Goal: Communication & Community: Answer question/provide support

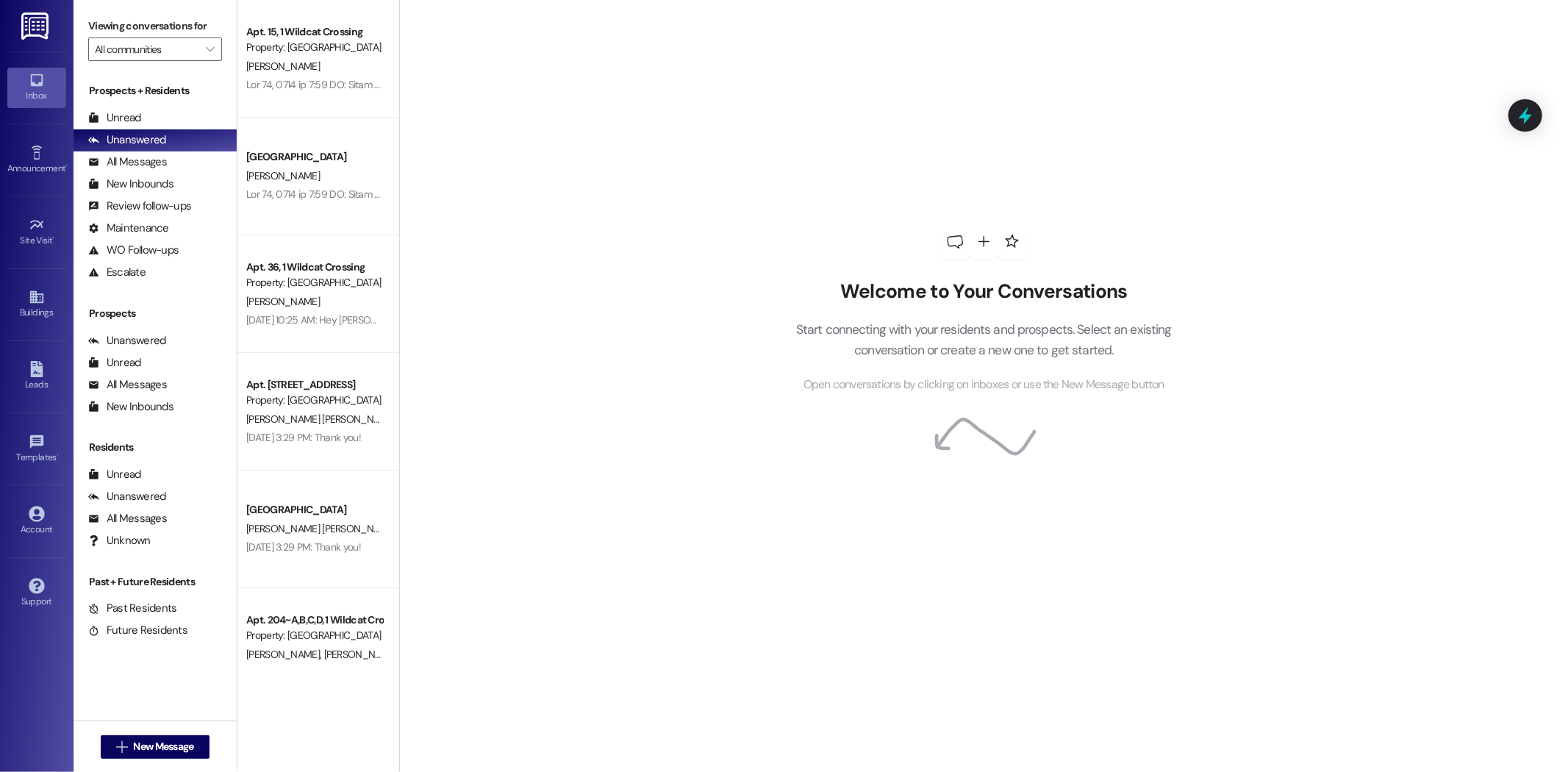
drag, startPoint x: 171, startPoint y: 119, endPoint x: 171, endPoint y: 93, distance: 26.0
click at [171, 119] on div "Unread (0)" at bounding box center [155, 118] width 163 height 22
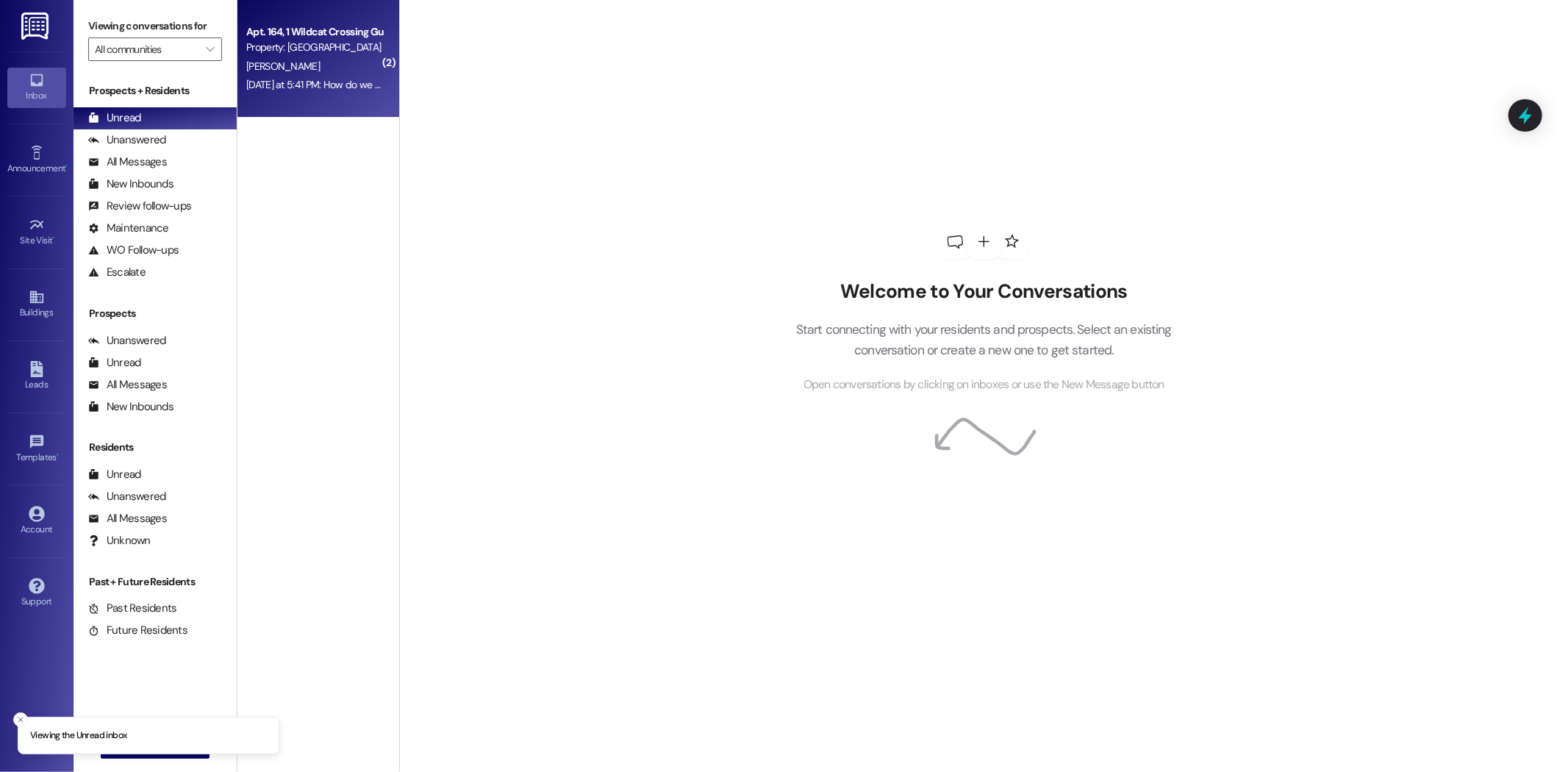
click at [266, 99] on div "Apt. 164, 1 Wildcat Crossing Guarantors Property: Wildcat Crossing [PERSON_NAME…" at bounding box center [318, 59] width 162 height 118
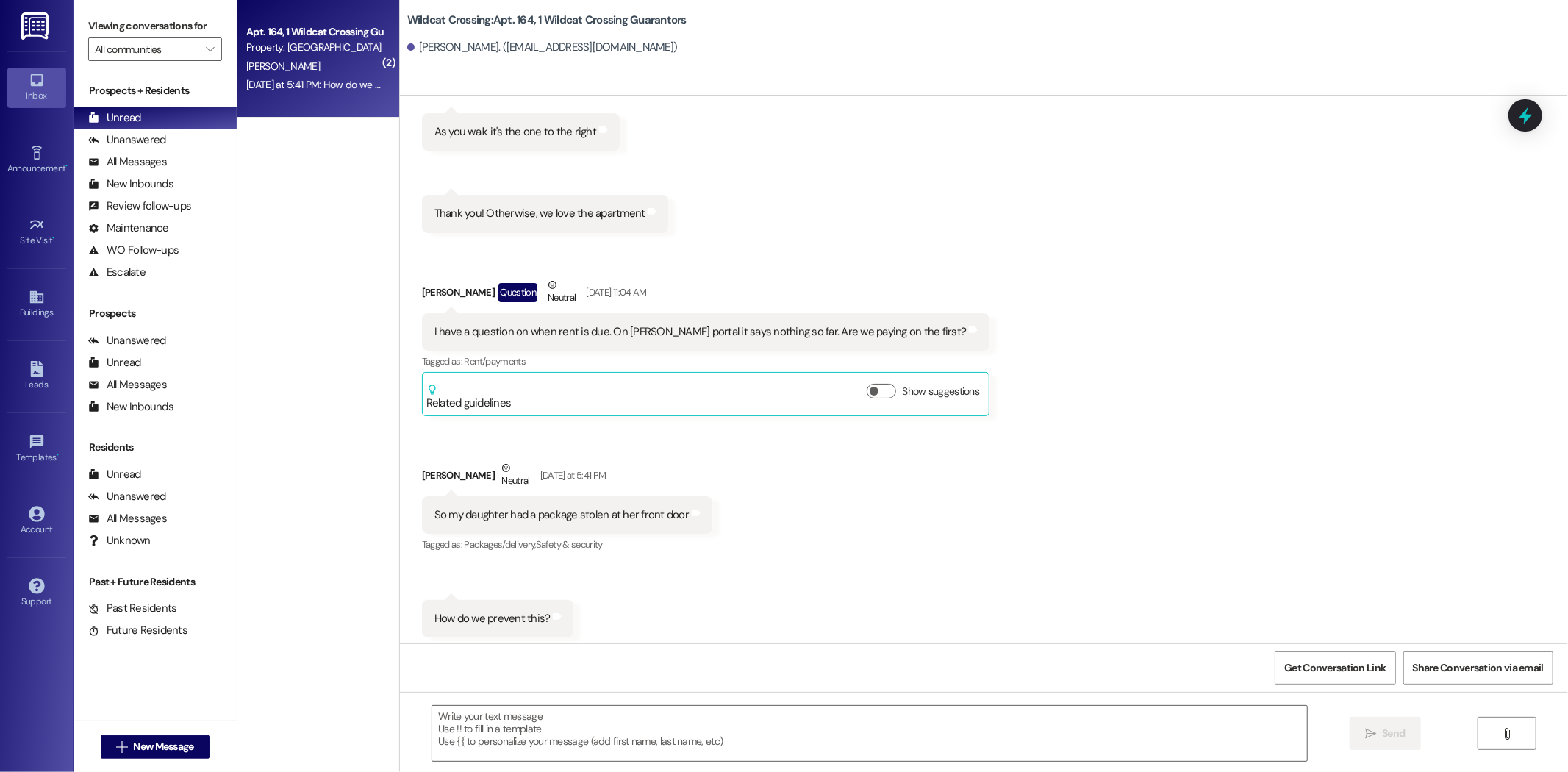
scroll to position [2098, 0]
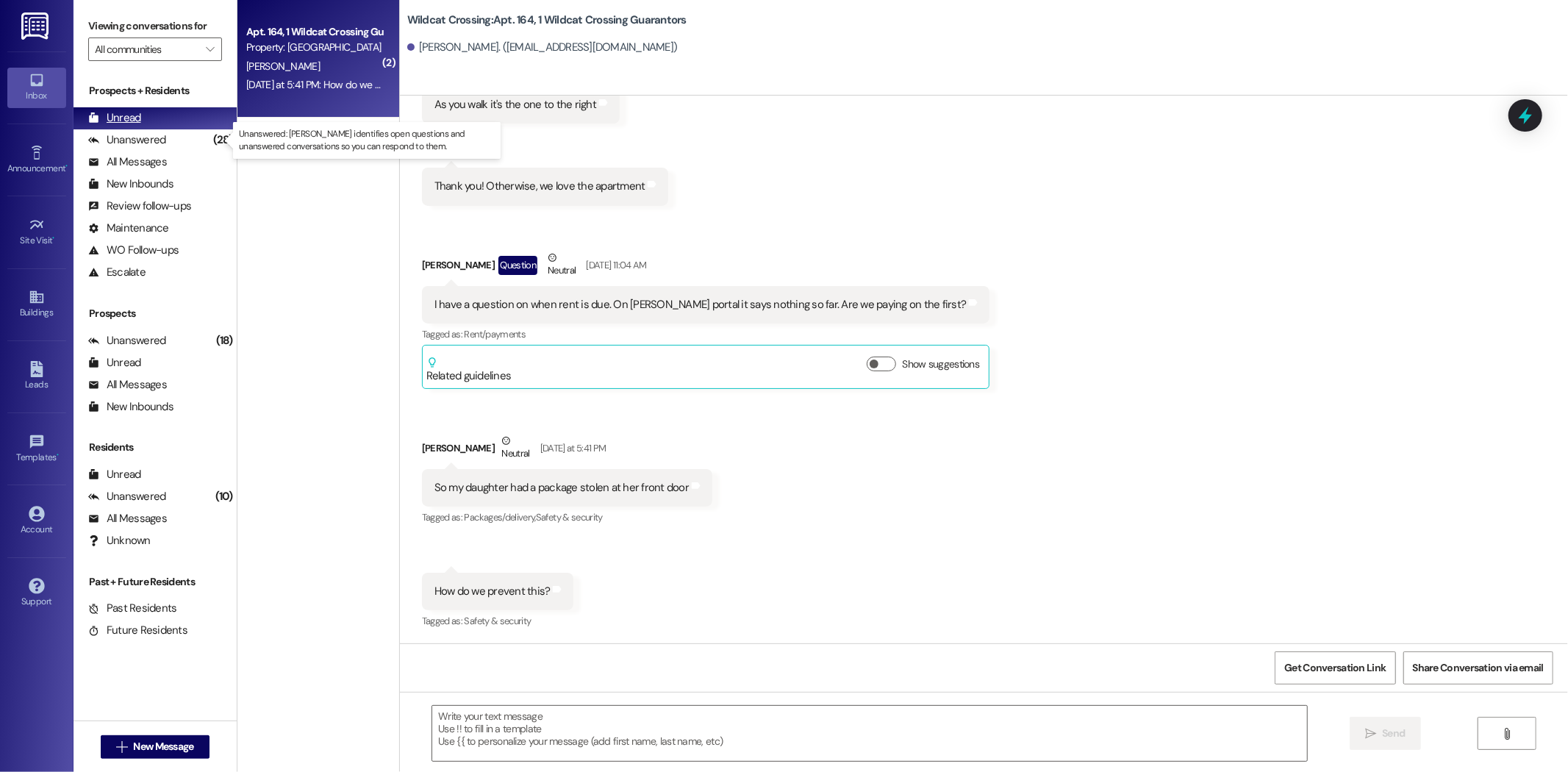
drag, startPoint x: 106, startPoint y: 133, endPoint x: 110, endPoint y: 123, distance: 10.8
click at [106, 133] on div "Unanswered" at bounding box center [127, 140] width 78 height 15
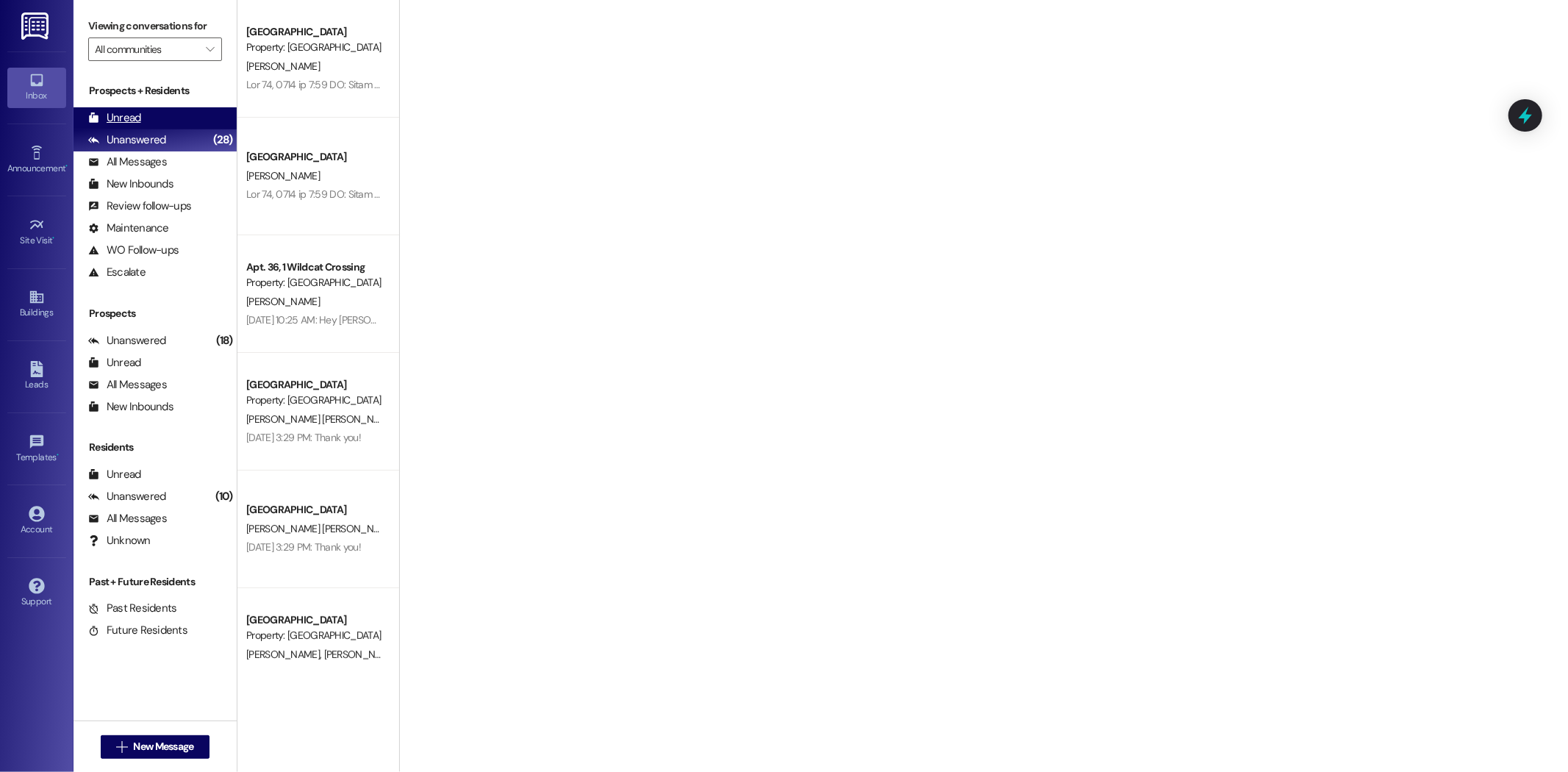
click at [119, 110] on div "Unread" at bounding box center [114, 118] width 53 height 15
